Goal: Task Accomplishment & Management: Use online tool/utility

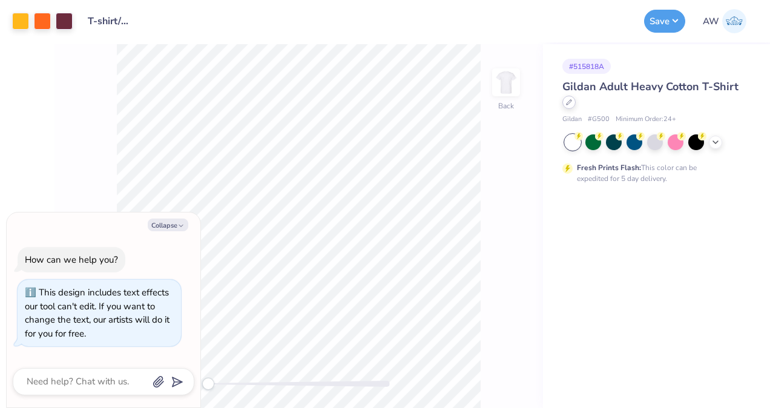
click at [569, 102] on icon at bounding box center [569, 102] width 6 height 6
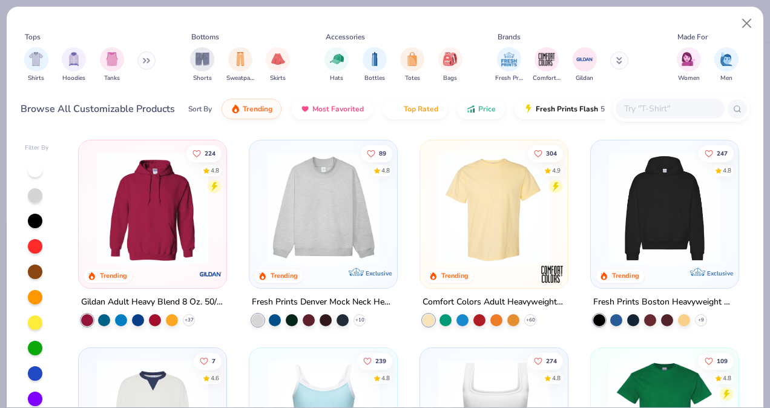
type textarea "x"
click at [635, 105] on input "text" at bounding box center [669, 109] width 93 height 14
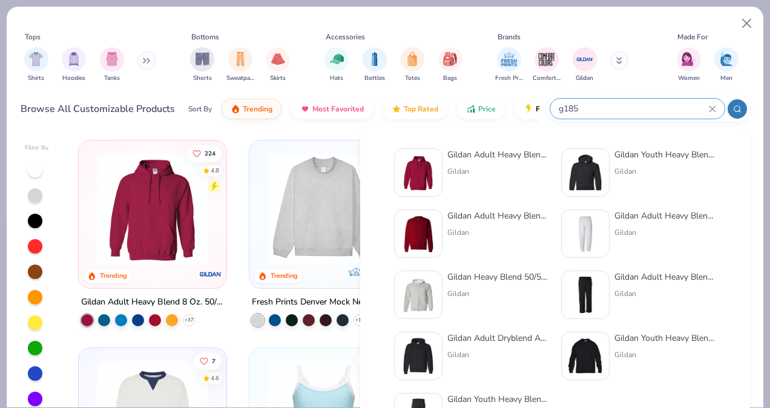
type input "g185"
click at [420, 162] on img at bounding box center [419, 173] width 38 height 38
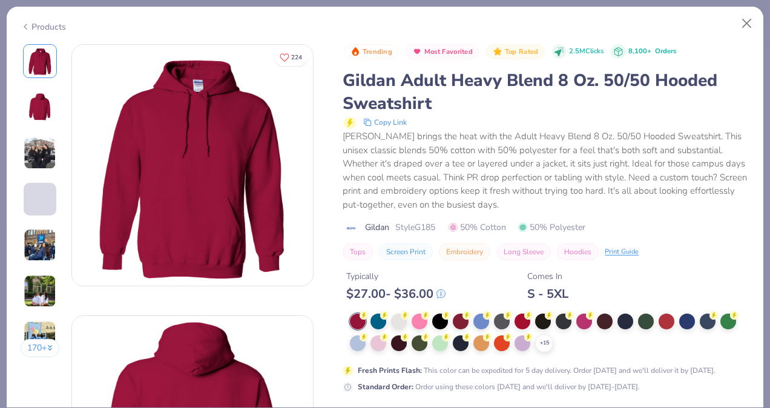
click at [544, 329] on div at bounding box center [543, 322] width 16 height 16
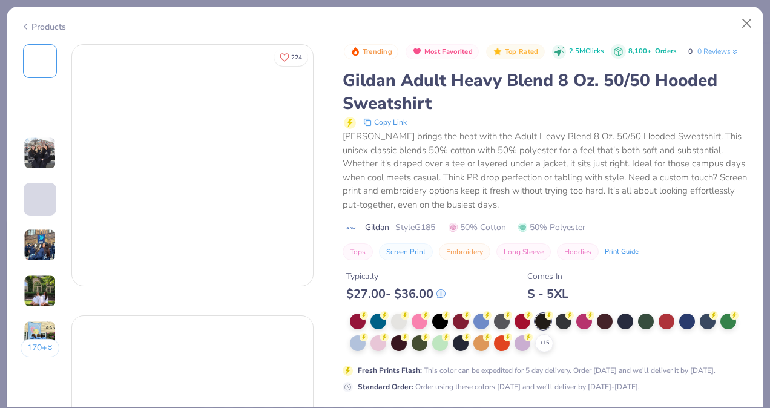
click at [0, 0] on icon at bounding box center [0, 0] width 0 height 0
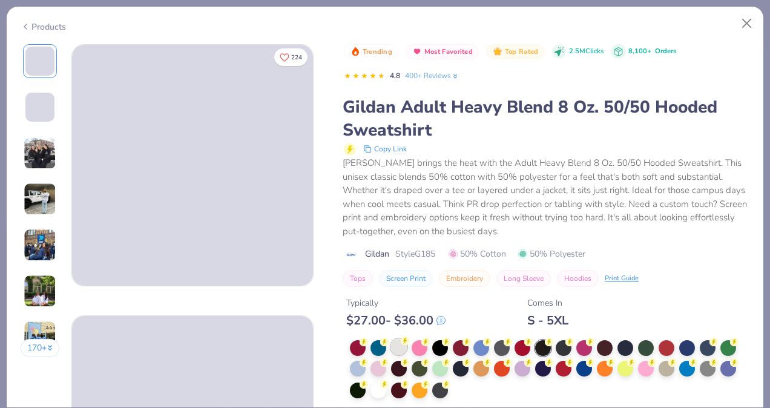
click at [399, 345] on div at bounding box center [399, 347] width 16 height 16
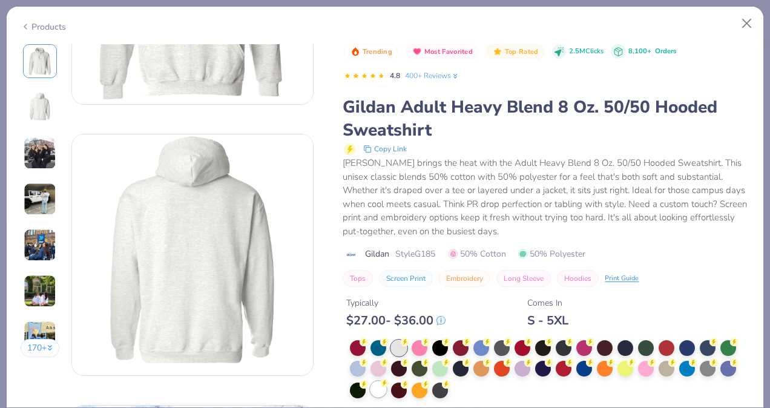
scroll to position [182, 0]
click at [374, 391] on div at bounding box center [379, 390] width 16 height 16
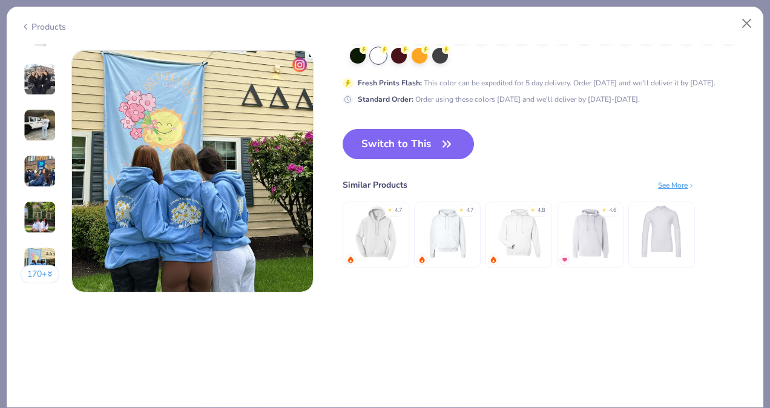
scroll to position [1620, 0]
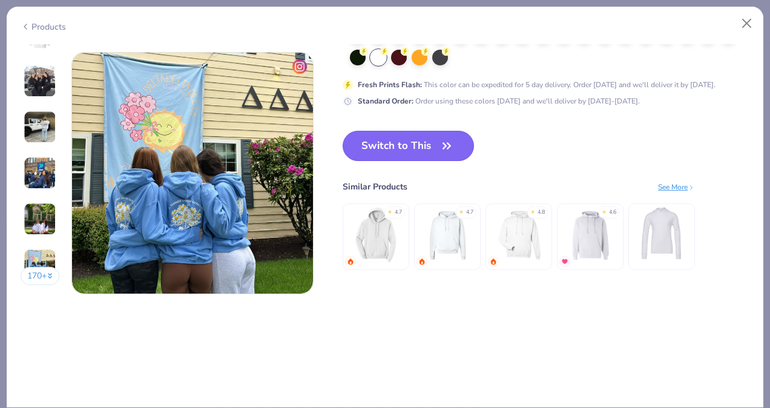
click at [412, 136] on button "Switch to This" at bounding box center [408, 146] width 131 height 30
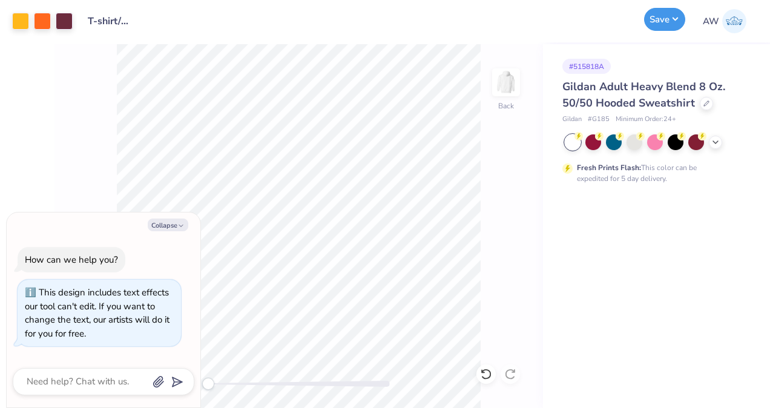
click at [668, 18] on button "Save" at bounding box center [664, 19] width 41 height 23
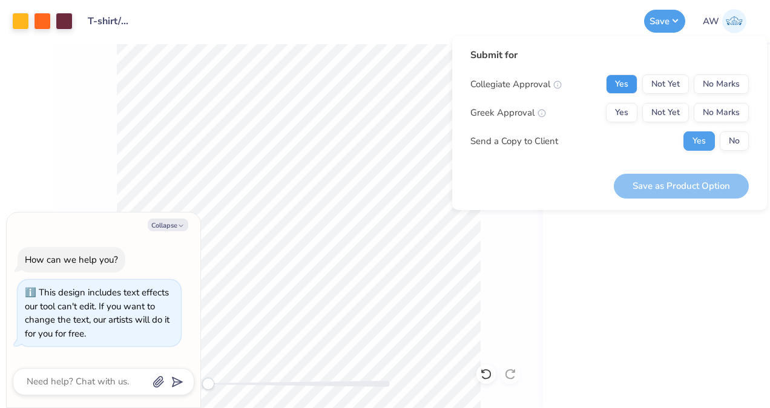
click at [624, 88] on button "Yes" at bounding box center [621, 83] width 31 height 19
click at [706, 108] on button "No Marks" at bounding box center [721, 112] width 55 height 19
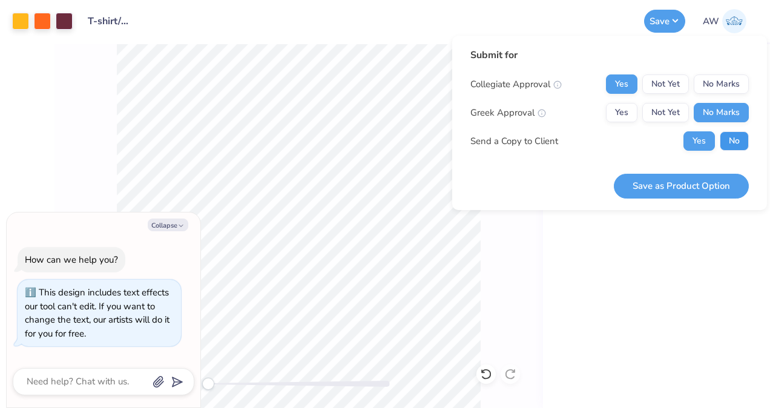
click at [735, 137] on button "No" at bounding box center [734, 140] width 29 height 19
click at [703, 182] on button "Save as Product Option" at bounding box center [681, 186] width 135 height 25
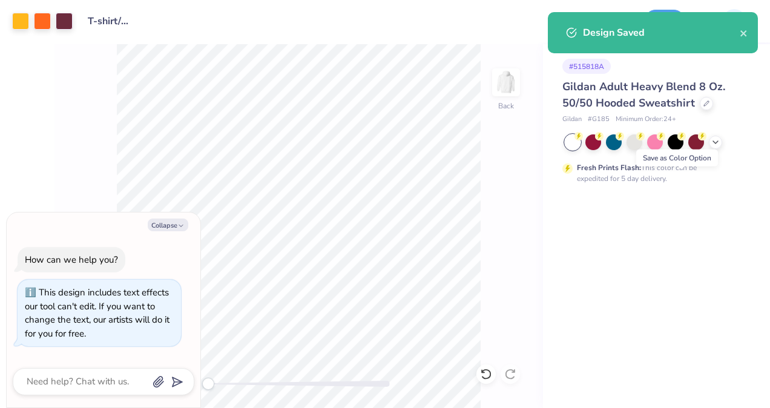
type textarea "x"
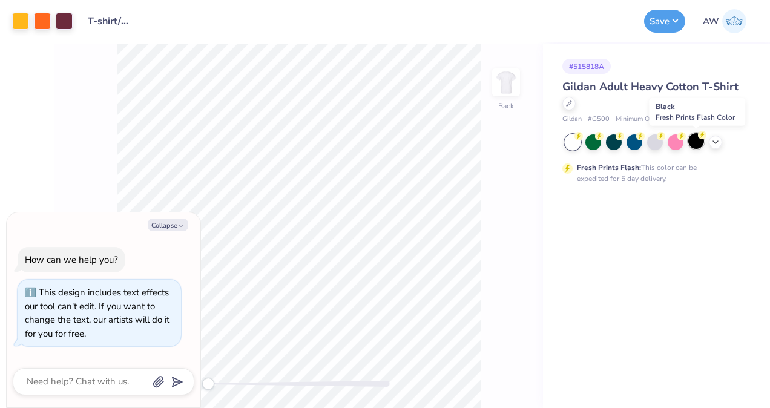
click at [696, 142] on div at bounding box center [697, 141] width 16 height 16
click at [662, 26] on button "Save" at bounding box center [664, 19] width 41 height 23
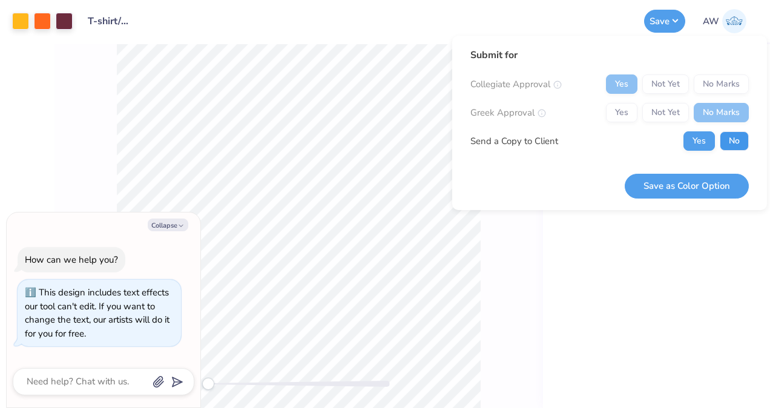
click at [729, 142] on button "No" at bounding box center [734, 140] width 29 height 19
click at [690, 187] on button "Save as Color Option" at bounding box center [687, 186] width 124 height 25
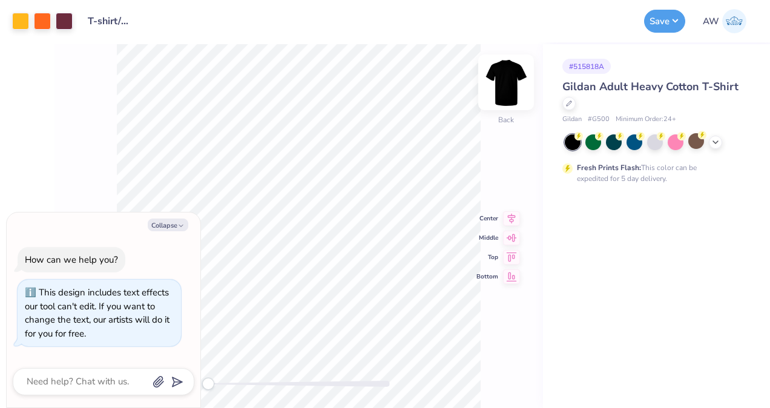
type textarea "x"
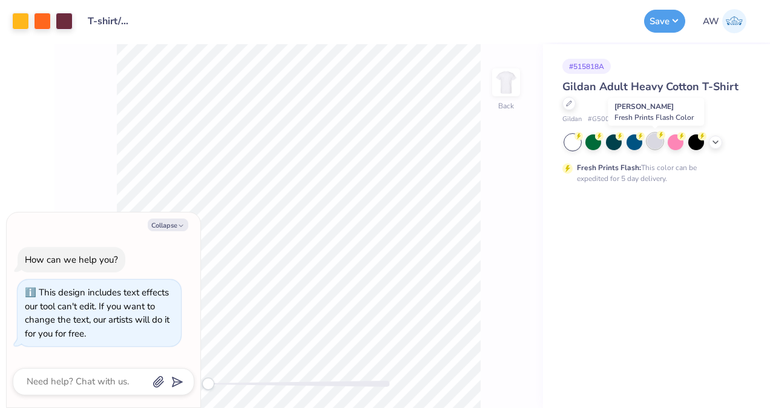
click at [650, 142] on div at bounding box center [655, 141] width 16 height 16
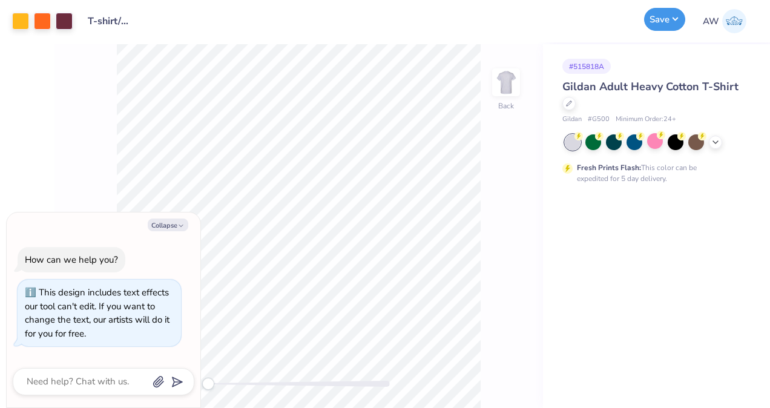
click at [673, 18] on button "Save" at bounding box center [664, 19] width 41 height 23
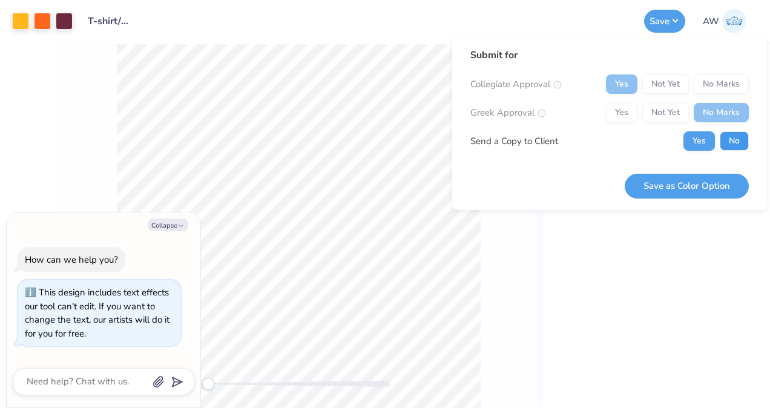
click at [727, 147] on button "No" at bounding box center [734, 140] width 29 height 19
click at [707, 180] on button "Save as Color Option" at bounding box center [687, 186] width 124 height 25
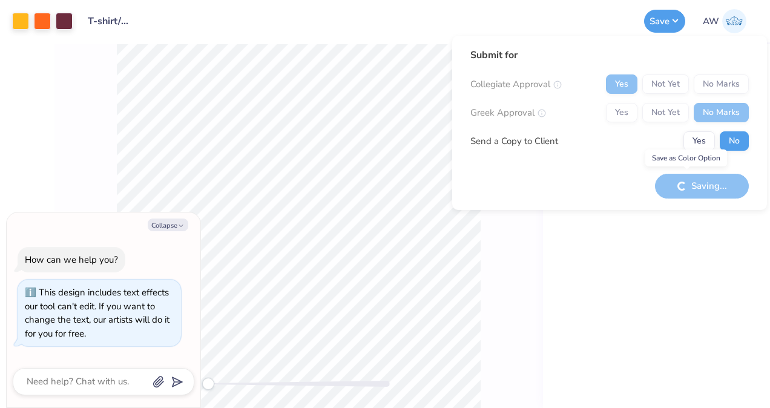
type textarea "x"
